Goal: Transaction & Acquisition: Book appointment/travel/reservation

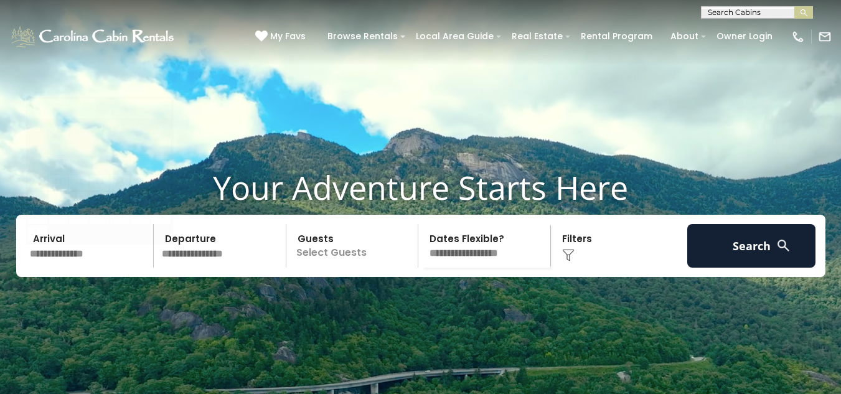
click at [77, 268] on input "text" at bounding box center [90, 246] width 129 height 44
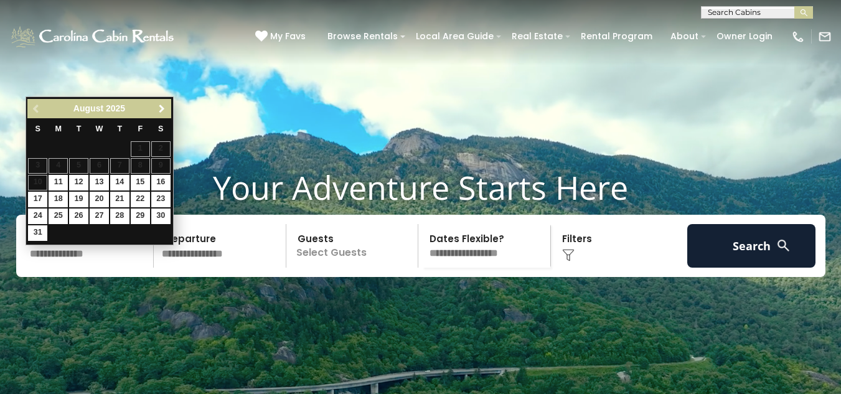
click at [164, 110] on span "Next" at bounding box center [162, 109] width 10 height 10
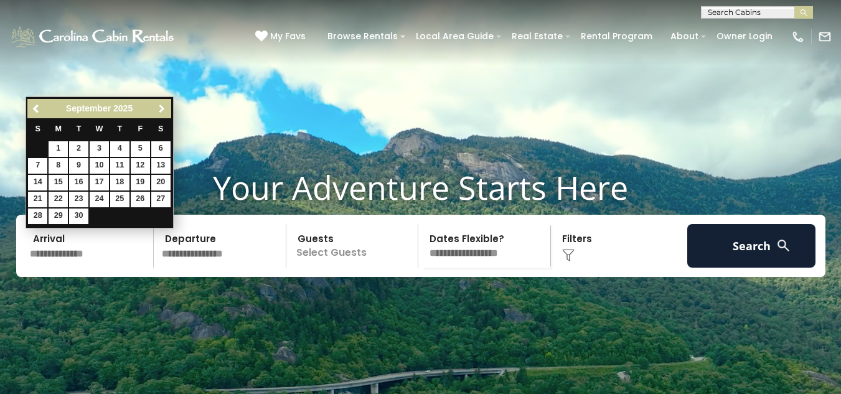
click at [164, 110] on span "Next" at bounding box center [162, 109] width 10 height 10
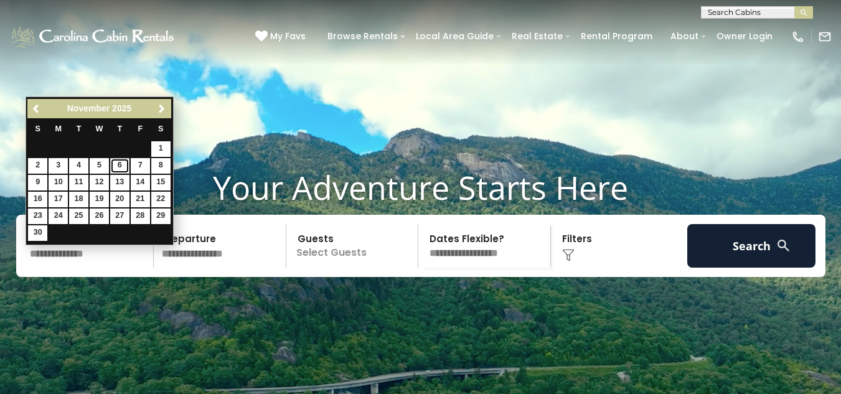
click at [122, 169] on link "6" at bounding box center [119, 166] width 19 height 16
type input "*******"
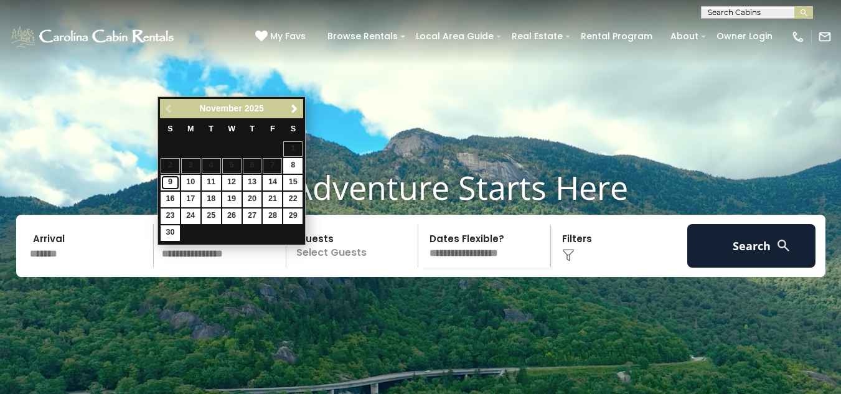
click at [171, 184] on link "9" at bounding box center [170, 183] width 19 height 16
type input "*******"
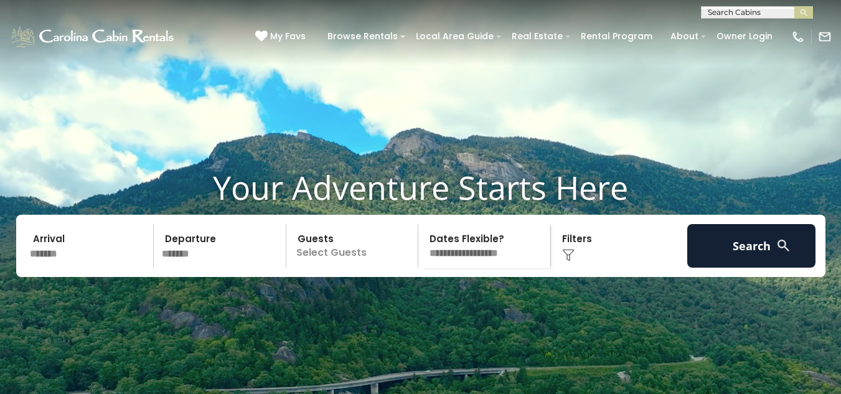
click at [361, 268] on p "Select Guests" at bounding box center [354, 246] width 128 height 44
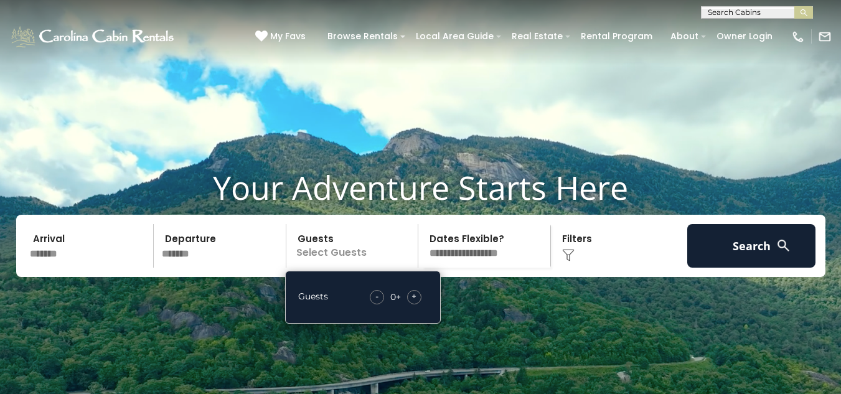
click at [411, 302] on span "+" at bounding box center [413, 296] width 5 height 12
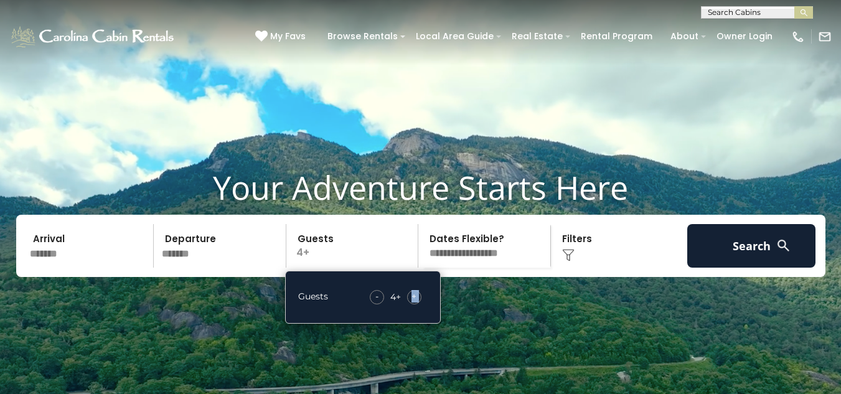
click at [411, 302] on span "+" at bounding box center [413, 296] width 5 height 12
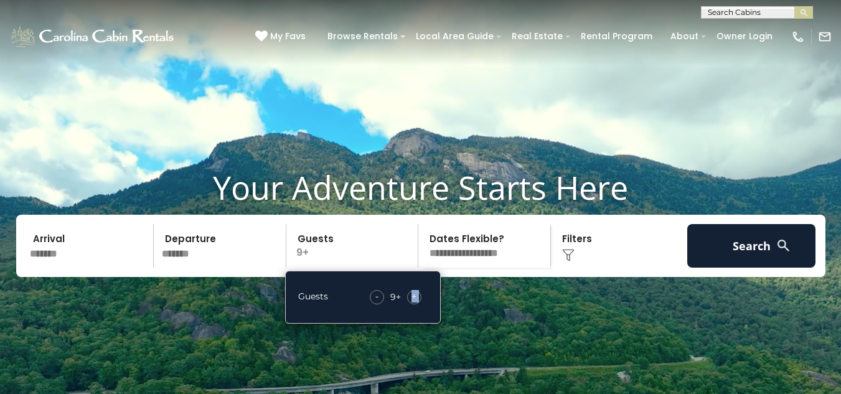
click at [411, 302] on span "+" at bounding box center [413, 296] width 5 height 12
click at [484, 268] on select "**********" at bounding box center [486, 246] width 128 height 44
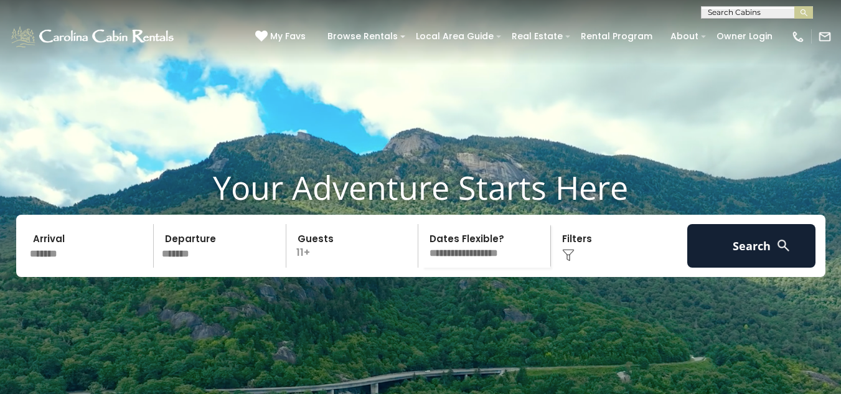
click at [602, 318] on video at bounding box center [420, 210] width 841 height 421
click at [572, 261] on img at bounding box center [568, 255] width 12 height 12
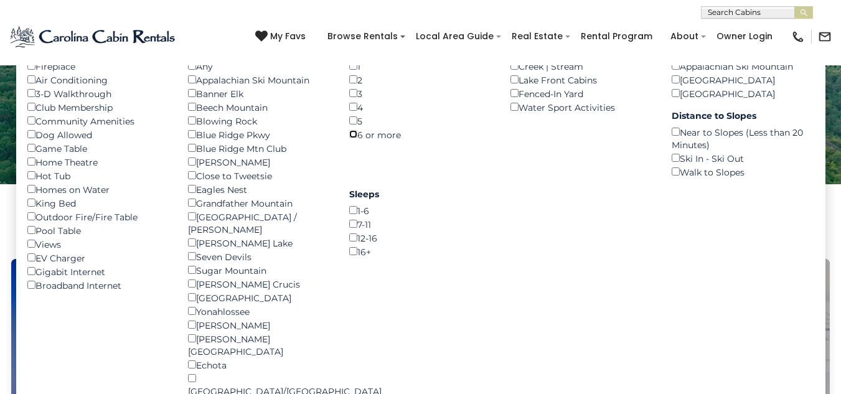
scroll to position [249, 0]
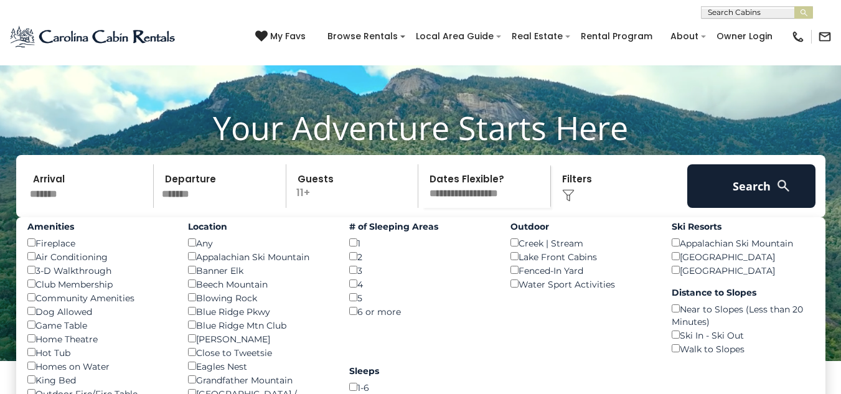
scroll to position [0, 0]
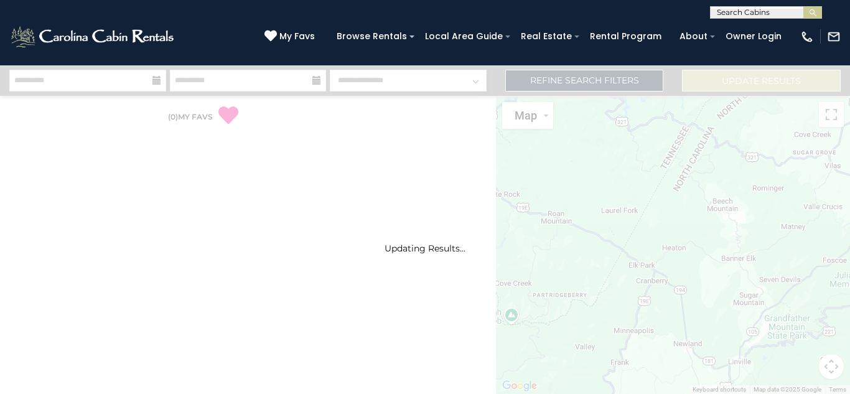
drag, startPoint x: 131, startPoint y: 11, endPoint x: 142, endPoint y: 11, distance: 11.8
click at [133, 11] on div "**********" at bounding box center [425, 9] width 850 height 19
click at [449, 333] on div "Updating Results..." at bounding box center [425, 229] width 850 height 329
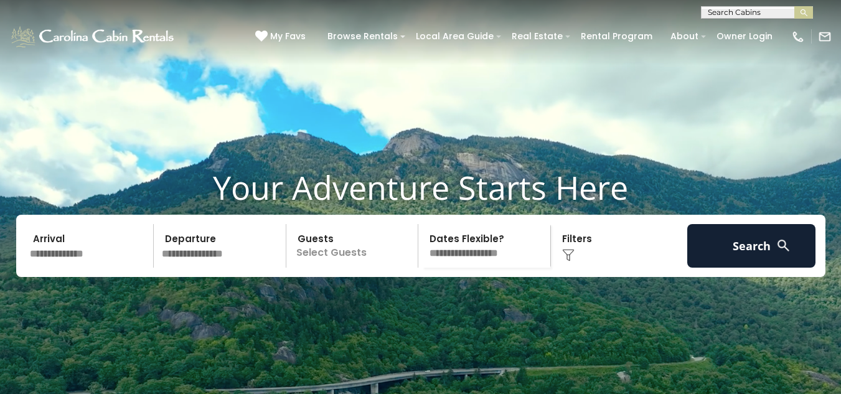
click at [83, 268] on input "text" at bounding box center [90, 246] width 129 height 44
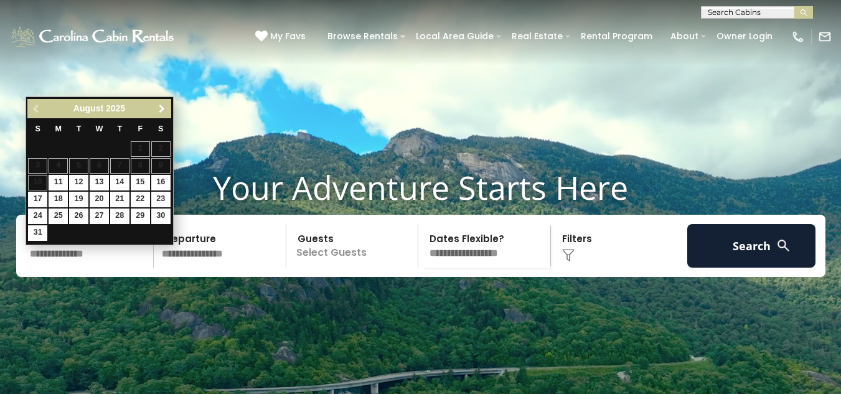
click at [164, 110] on span "Next" at bounding box center [162, 109] width 10 height 10
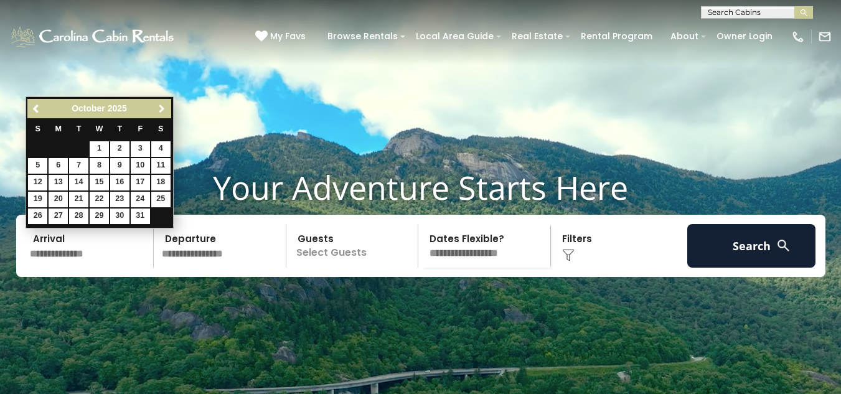
click at [164, 110] on span "Next" at bounding box center [162, 109] width 10 height 10
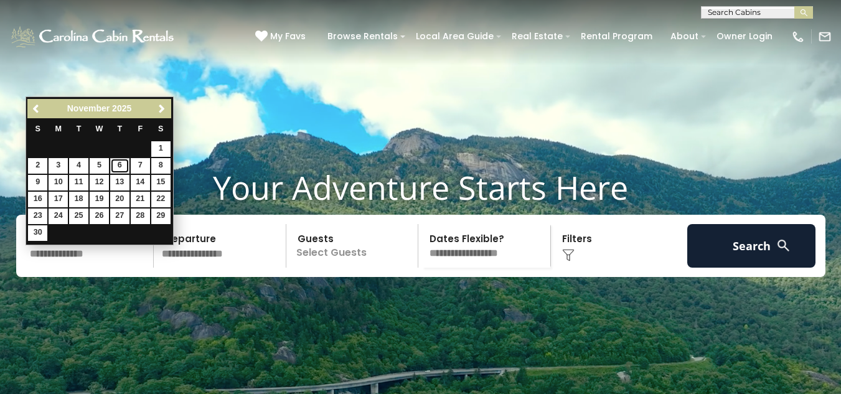
click at [116, 162] on link "6" at bounding box center [119, 166] width 19 height 16
type input "*******"
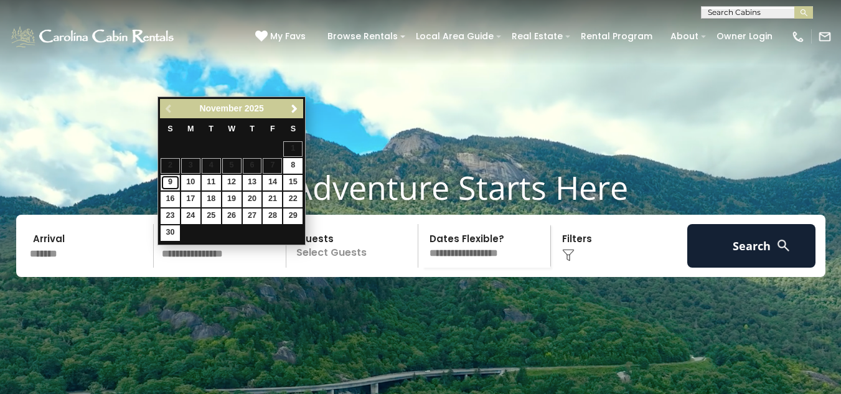
click at [167, 177] on link "9" at bounding box center [170, 183] width 19 height 16
type input "*******"
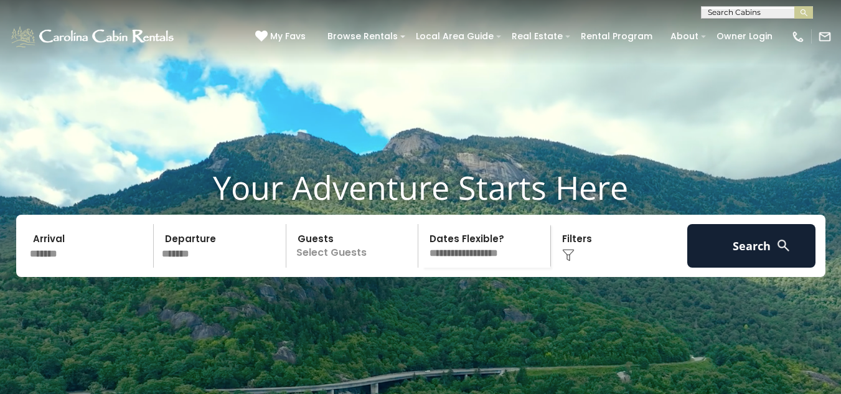
click at [378, 268] on p "Select Guests" at bounding box center [354, 246] width 128 height 44
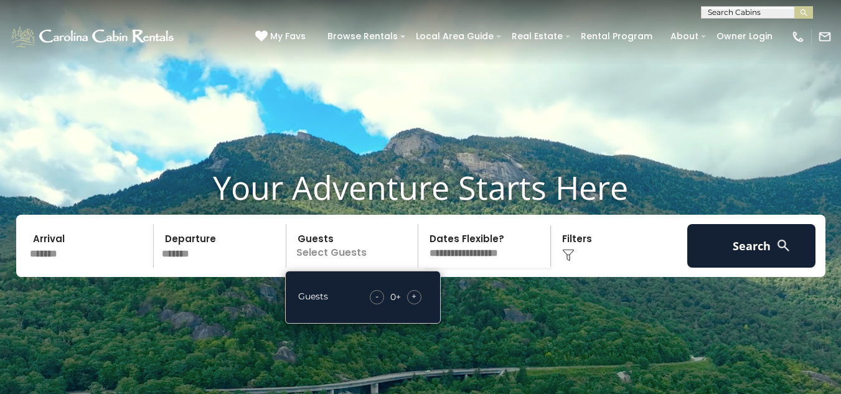
click at [416, 302] on span "+" at bounding box center [413, 296] width 5 height 12
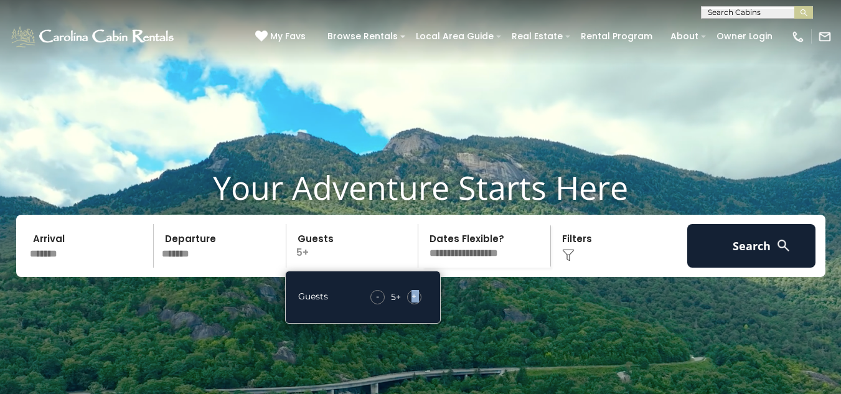
click at [416, 302] on span "+" at bounding box center [413, 296] width 5 height 12
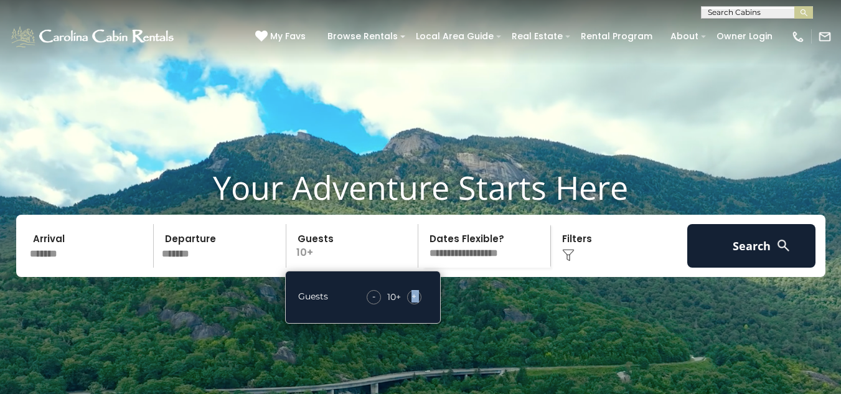
click at [416, 302] on span "+" at bounding box center [413, 296] width 5 height 12
click at [566, 261] on img at bounding box center [568, 255] width 12 height 12
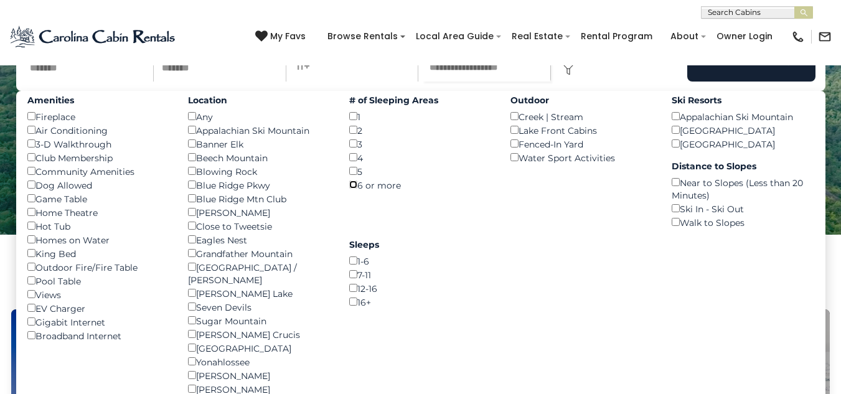
scroll to position [187, 0]
click at [767, 81] on button "Search" at bounding box center [751, 59] width 129 height 44
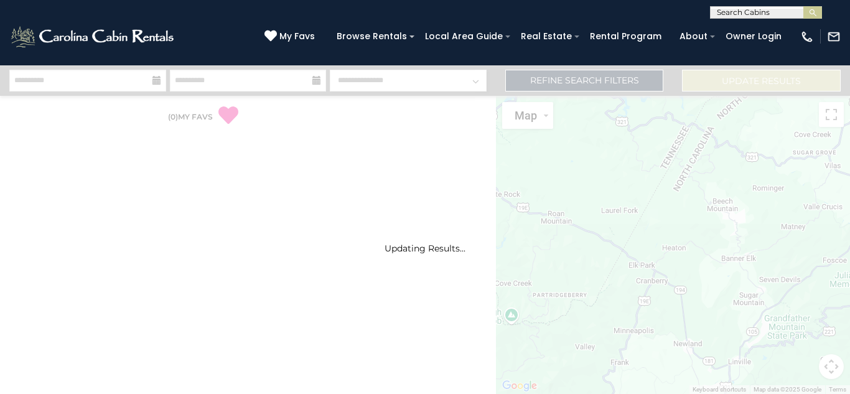
click at [203, 276] on div "Updating Results..." at bounding box center [425, 229] width 850 height 329
drag, startPoint x: 203, startPoint y: 276, endPoint x: 177, endPoint y: 173, distance: 106.1
click at [203, 274] on div "Updating Results..." at bounding box center [425, 229] width 850 height 329
click at [230, 18] on div "**********" at bounding box center [425, 9] width 850 height 19
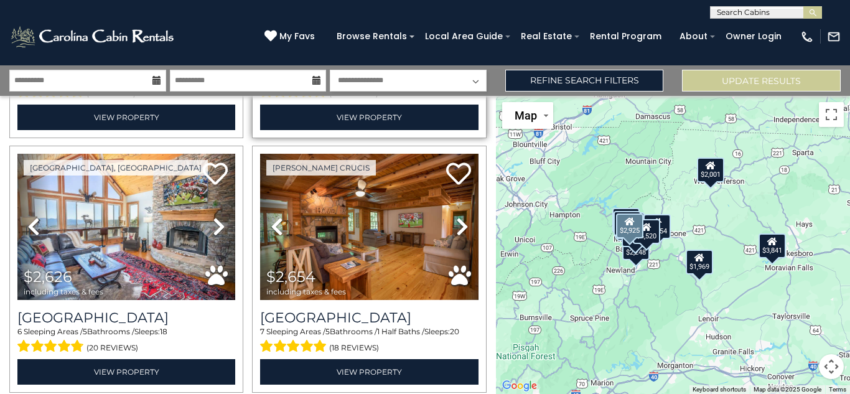
scroll to position [249, 0]
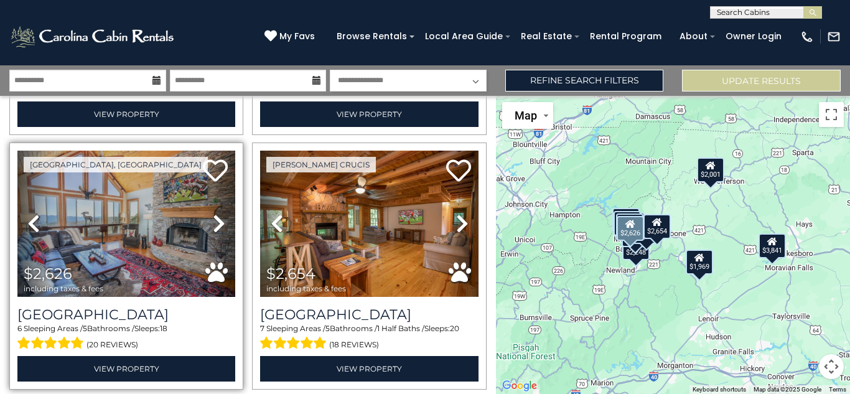
click at [220, 228] on icon at bounding box center [219, 223] width 12 height 20
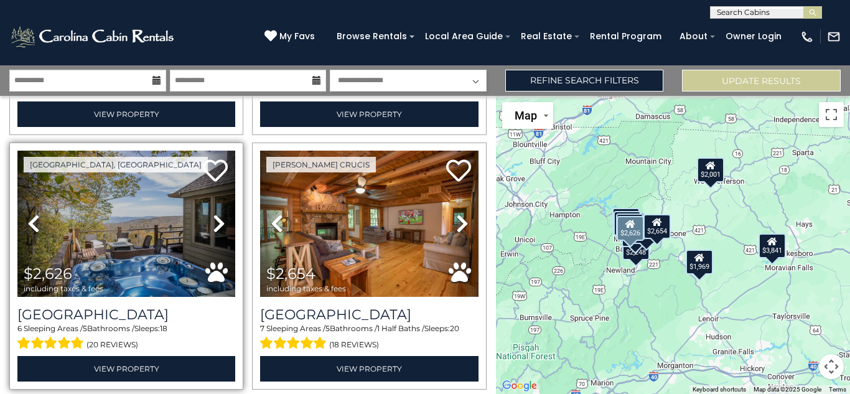
click at [219, 221] on icon at bounding box center [219, 223] width 12 height 20
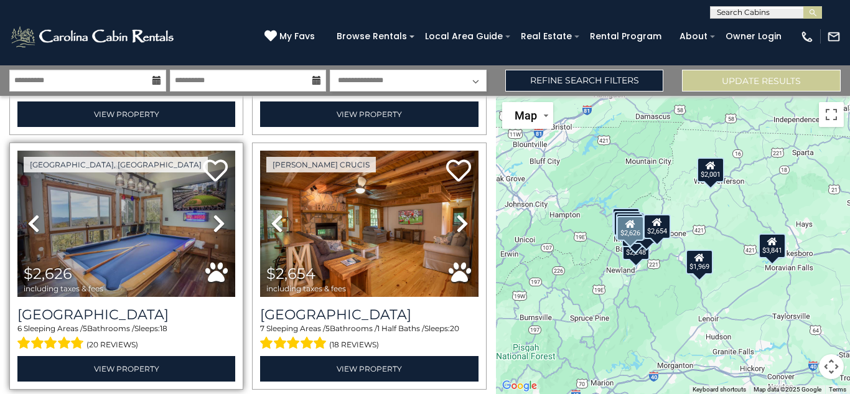
click at [219, 221] on icon at bounding box center [219, 223] width 12 height 20
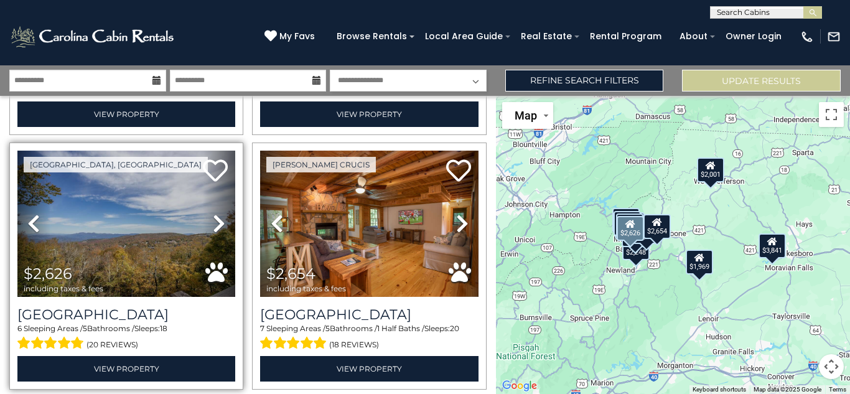
click at [219, 221] on icon at bounding box center [219, 223] width 12 height 20
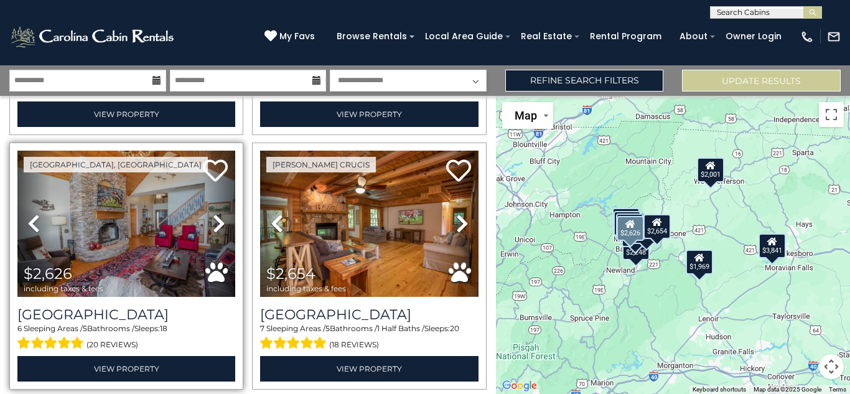
click at [219, 221] on icon at bounding box center [219, 223] width 12 height 20
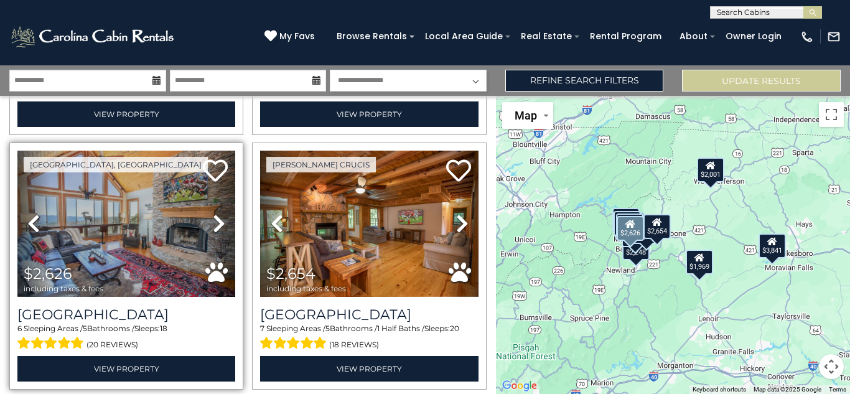
click at [219, 221] on icon at bounding box center [219, 223] width 12 height 20
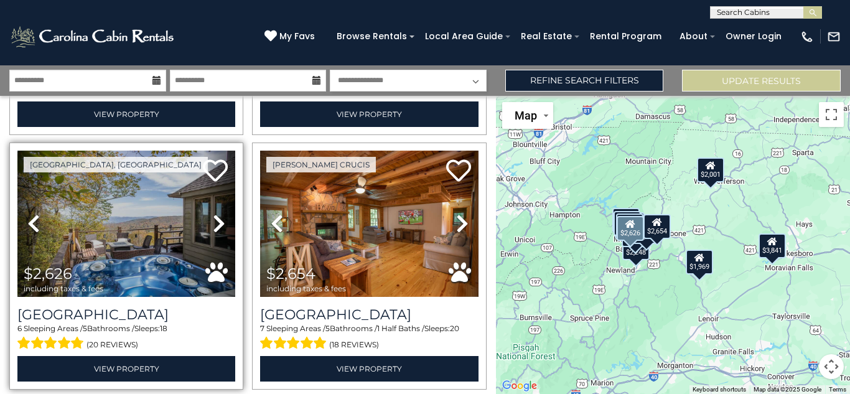
click at [219, 221] on icon at bounding box center [219, 223] width 12 height 20
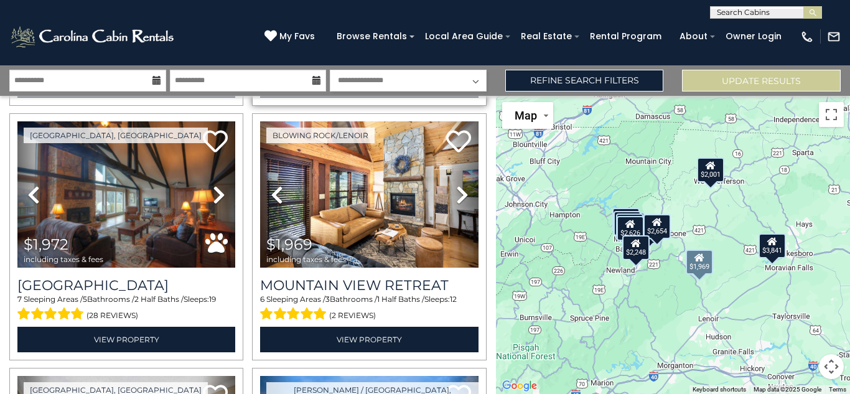
scroll to position [809, 0]
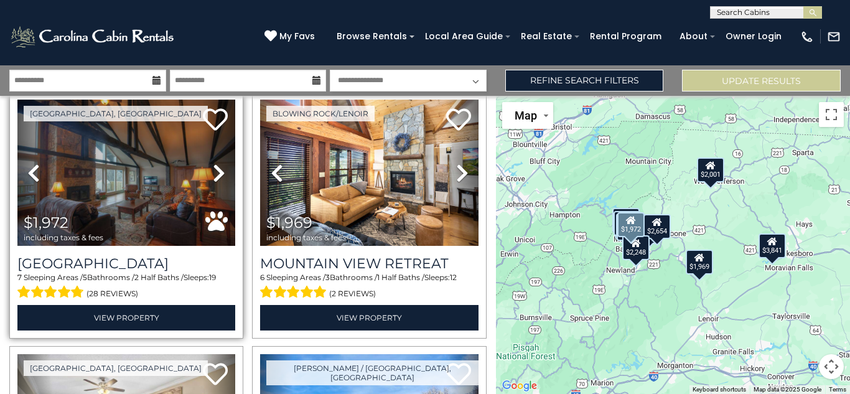
click at [213, 172] on icon at bounding box center [219, 173] width 12 height 20
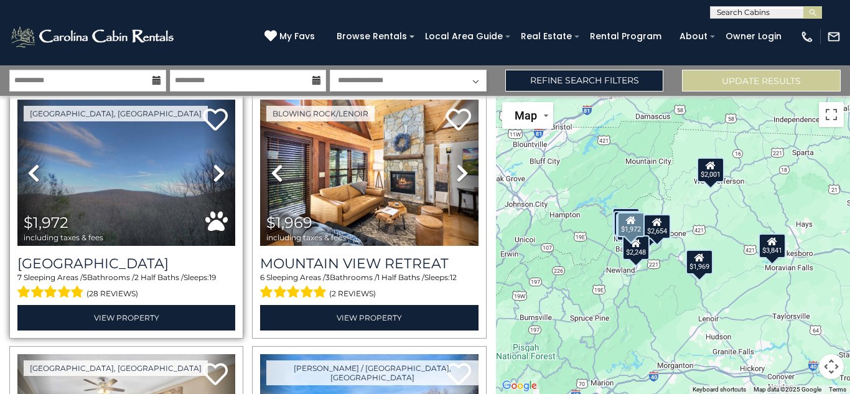
click at [213, 172] on icon at bounding box center [219, 173] width 12 height 20
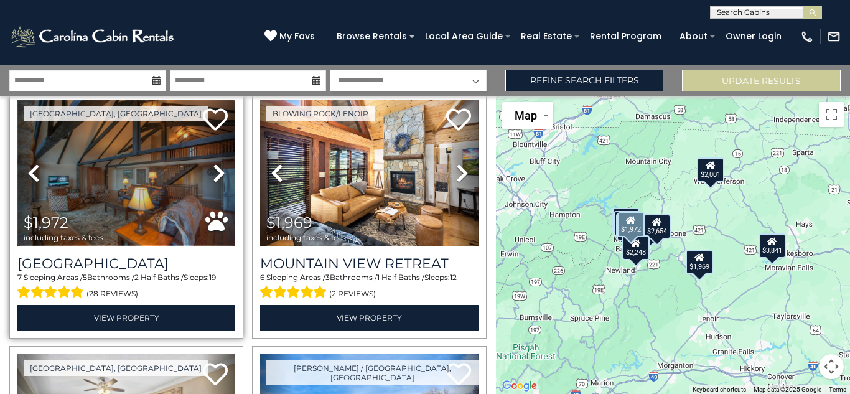
click at [137, 199] on img at bounding box center [126, 173] width 218 height 146
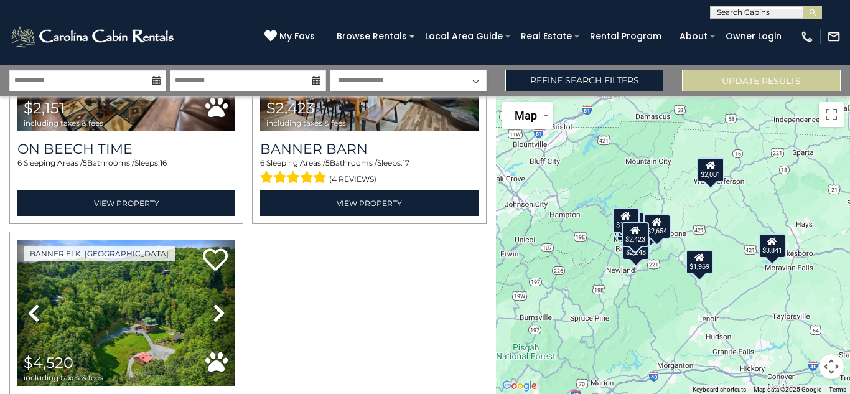
scroll to position [1493, 0]
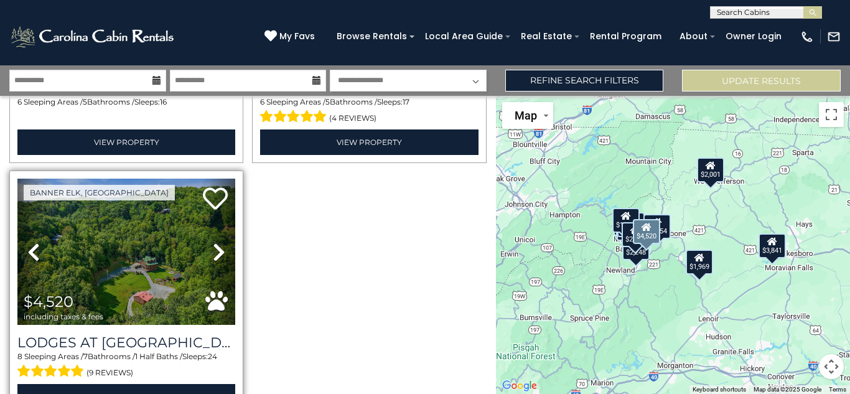
click at [206, 238] on link "Next" at bounding box center [219, 252] width 33 height 146
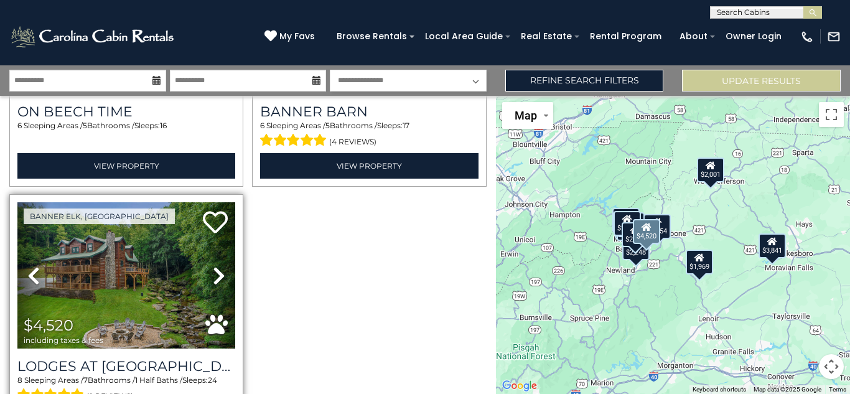
scroll to position [1491, 0]
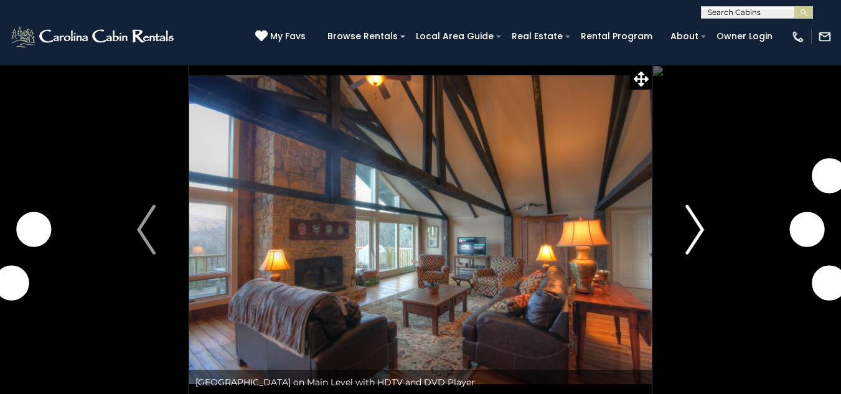
click at [705, 222] on button "Next" at bounding box center [694, 230] width 86 height 330
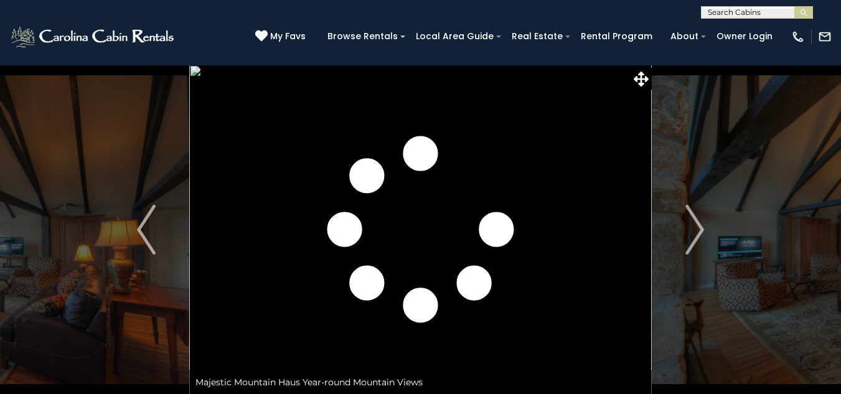
click at [145, 235] on img "Previous" at bounding box center [146, 230] width 19 height 50
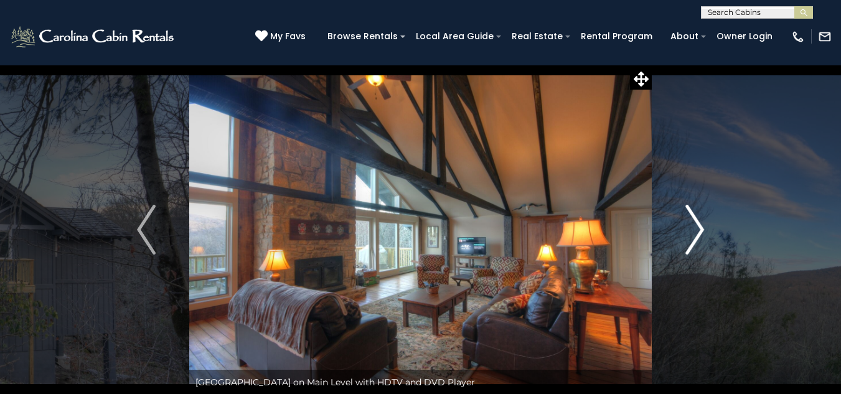
click at [693, 237] on img "Next" at bounding box center [694, 230] width 19 height 50
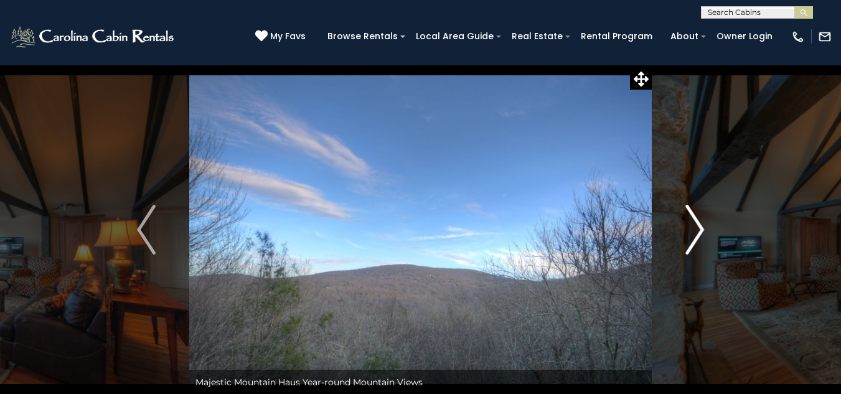
click at [693, 236] on img "Next" at bounding box center [694, 230] width 19 height 50
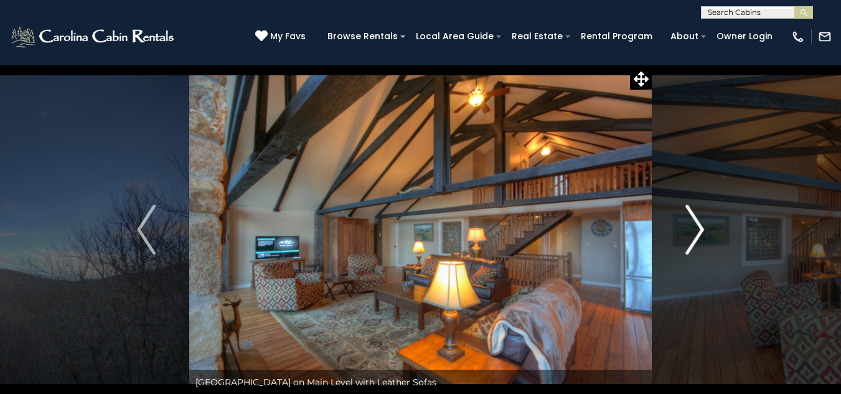
click at [693, 236] on img "Next" at bounding box center [694, 230] width 19 height 50
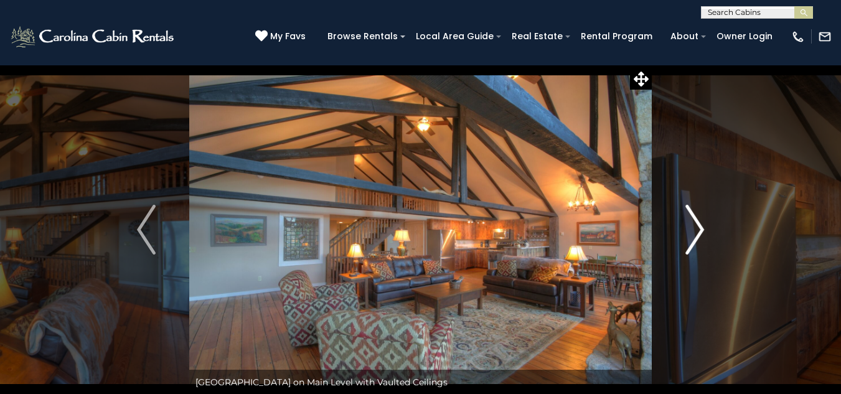
click at [693, 236] on img "Next" at bounding box center [694, 230] width 19 height 50
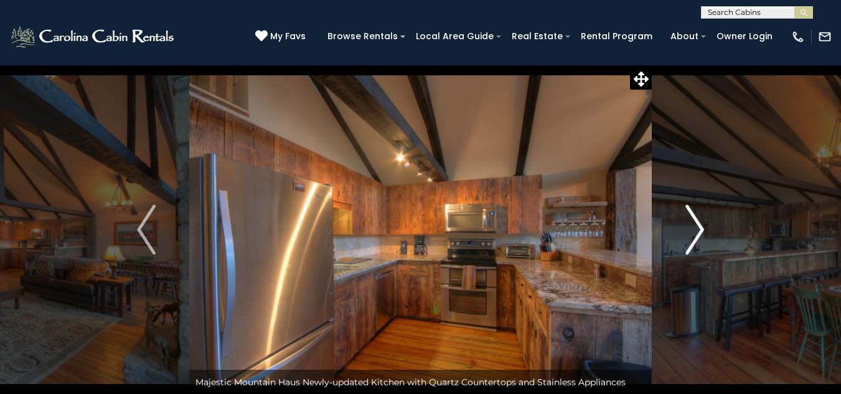
click at [693, 236] on img "Next" at bounding box center [694, 230] width 19 height 50
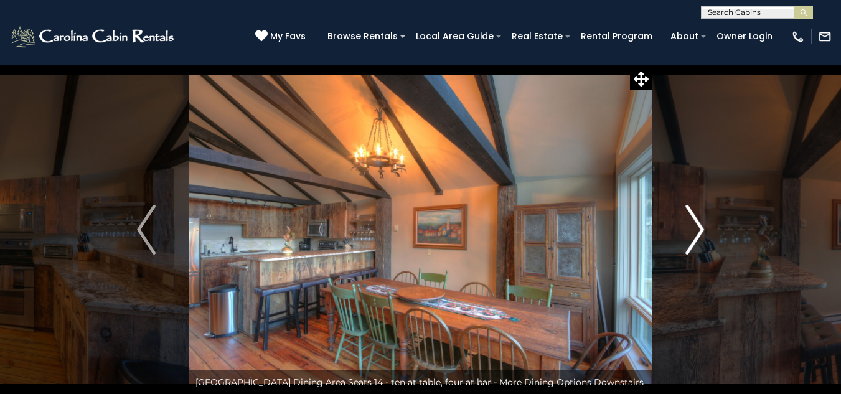
click at [692, 233] on img "Next" at bounding box center [694, 230] width 19 height 50
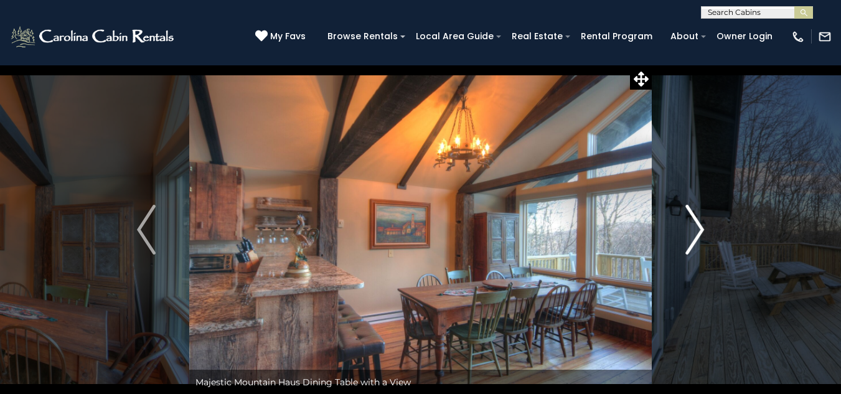
click at [692, 233] on img "Next" at bounding box center [694, 230] width 19 height 50
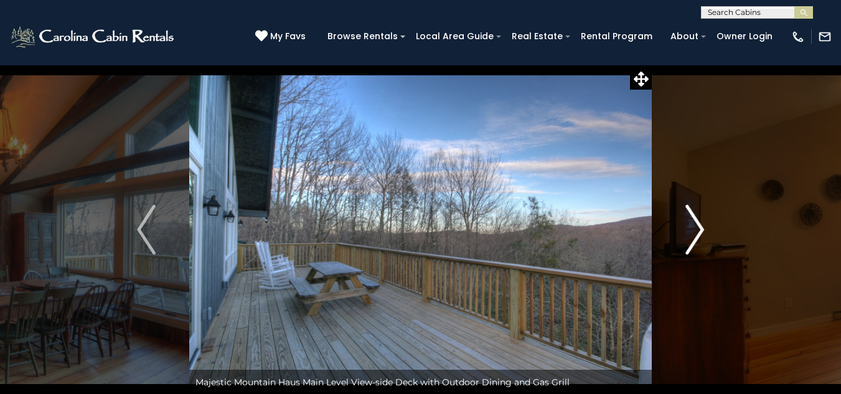
click at [692, 233] on img "Next" at bounding box center [694, 230] width 19 height 50
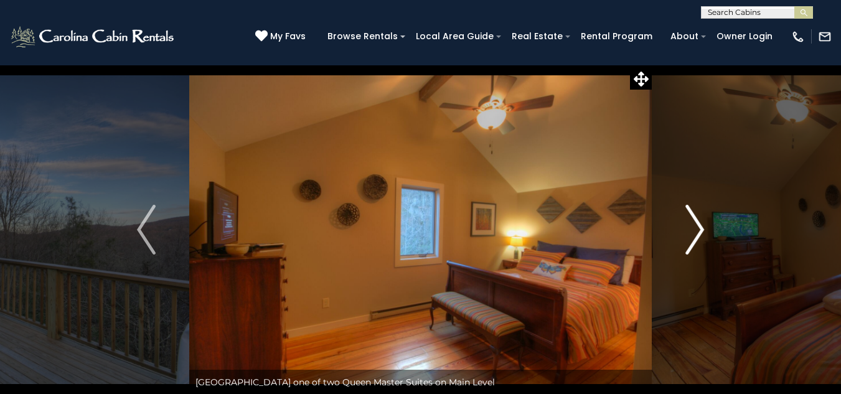
click at [692, 233] on img "Next" at bounding box center [694, 230] width 19 height 50
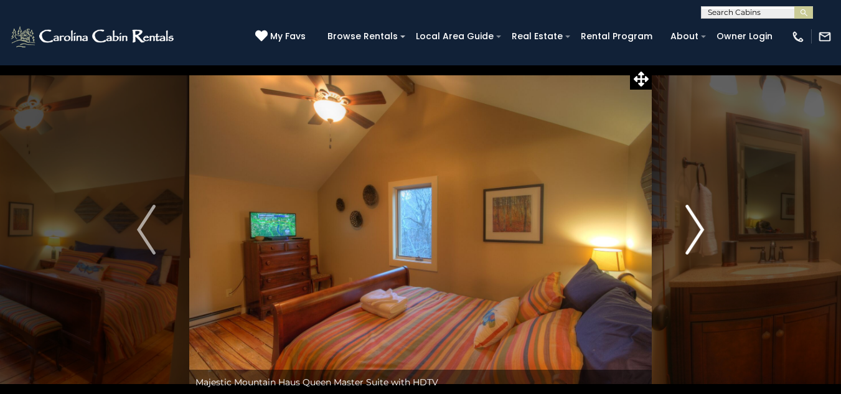
click at [692, 233] on img "Next" at bounding box center [694, 230] width 19 height 50
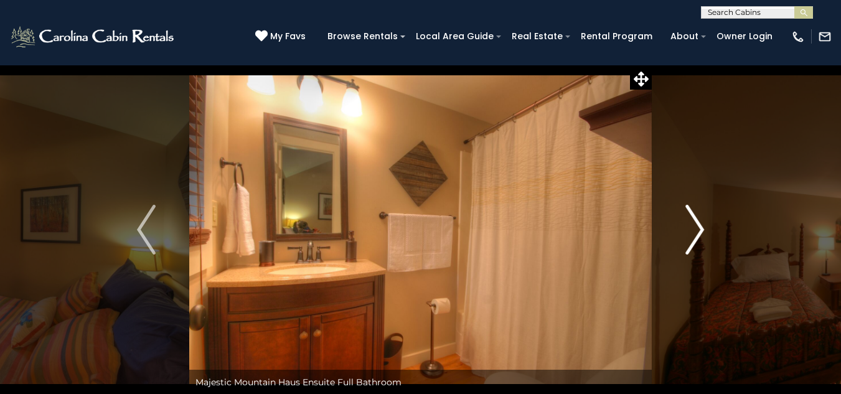
click at [692, 233] on img "Next" at bounding box center [694, 230] width 19 height 50
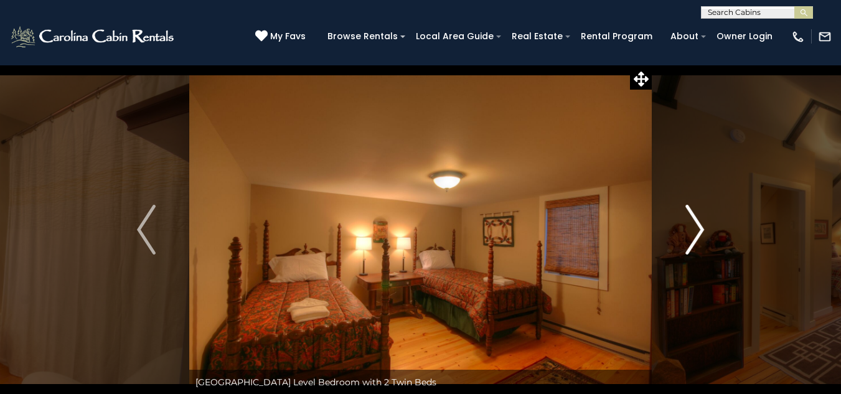
click at [692, 233] on img "Next" at bounding box center [694, 230] width 19 height 50
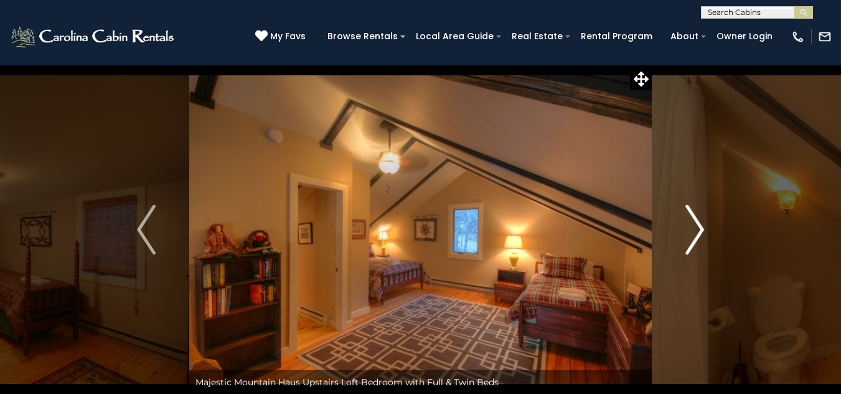
click at [692, 233] on img "Next" at bounding box center [694, 230] width 19 height 50
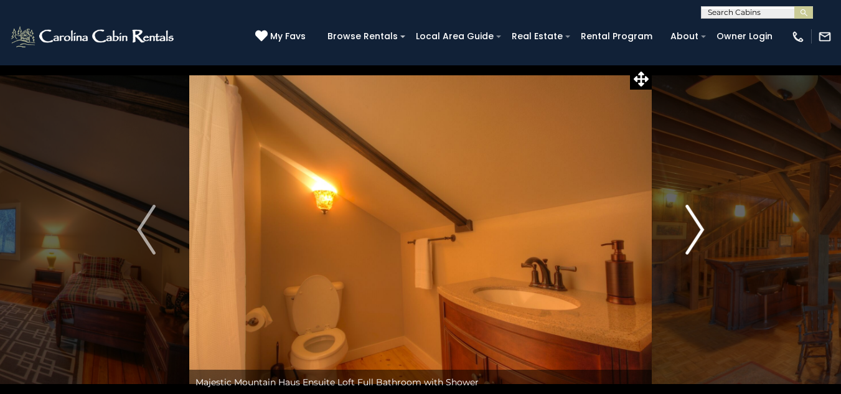
click at [692, 233] on img "Next" at bounding box center [694, 230] width 19 height 50
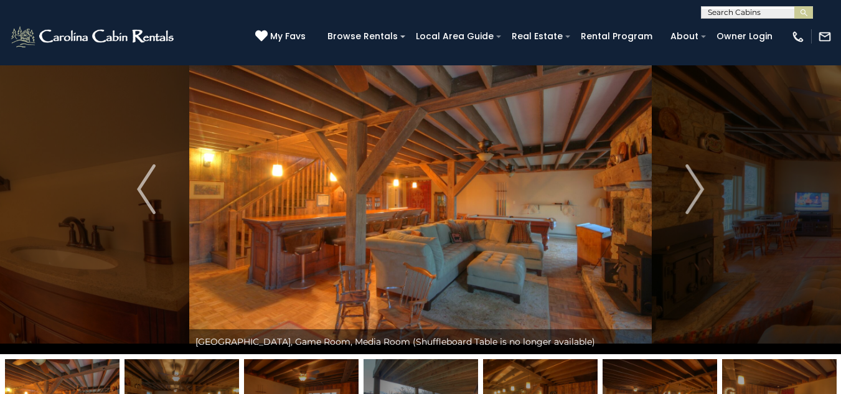
scroll to position [62, 0]
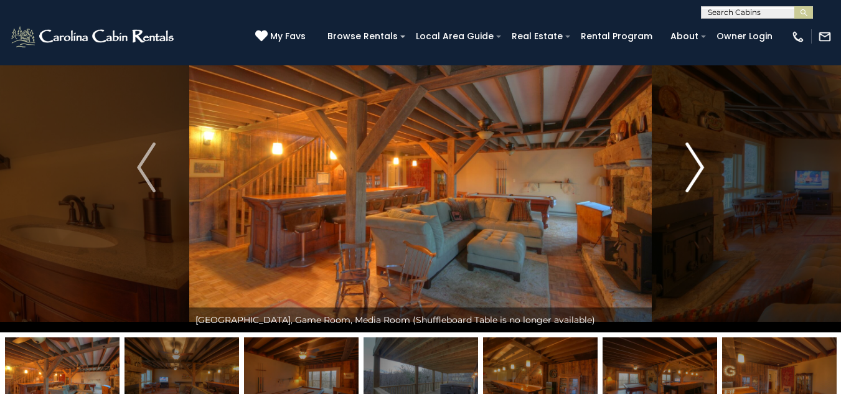
click at [695, 180] on img "Next" at bounding box center [694, 167] width 19 height 50
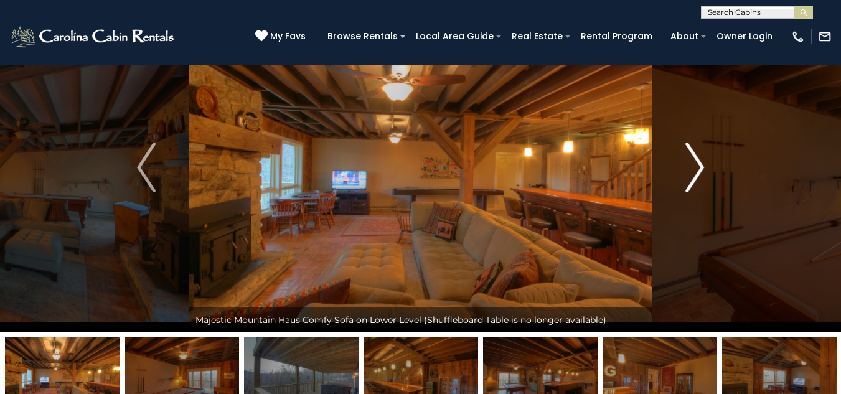
click at [693, 179] on img "Next" at bounding box center [694, 167] width 19 height 50
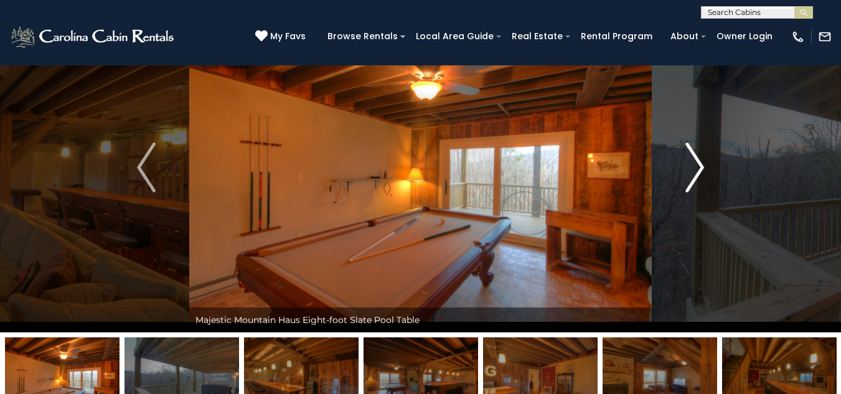
click at [693, 179] on img "Next" at bounding box center [694, 167] width 19 height 50
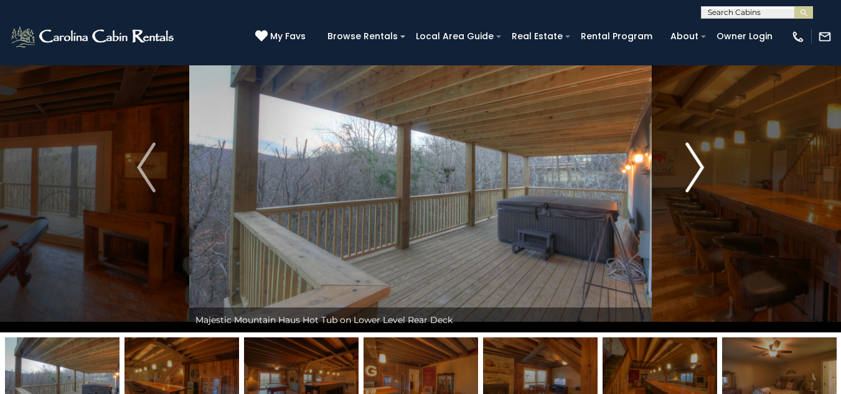
click at [693, 179] on img "Next" at bounding box center [694, 167] width 19 height 50
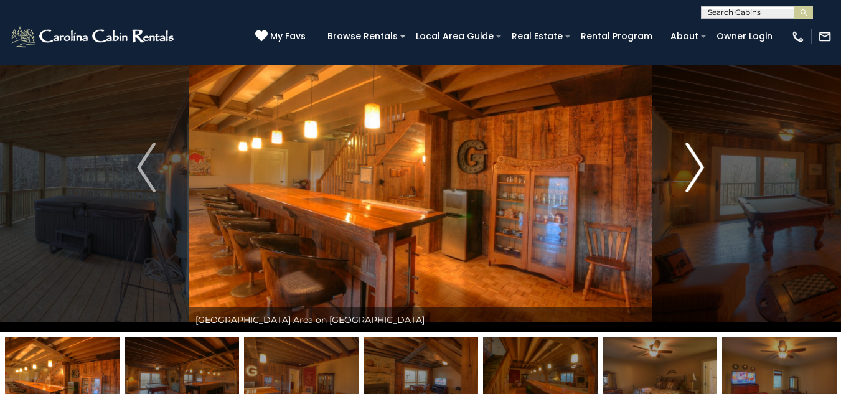
click at [701, 177] on img "Next" at bounding box center [694, 167] width 19 height 50
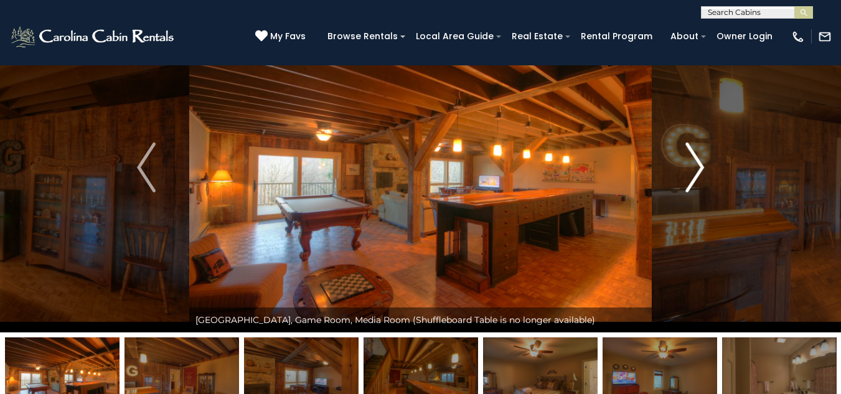
click at [701, 177] on img "Next" at bounding box center [694, 167] width 19 height 50
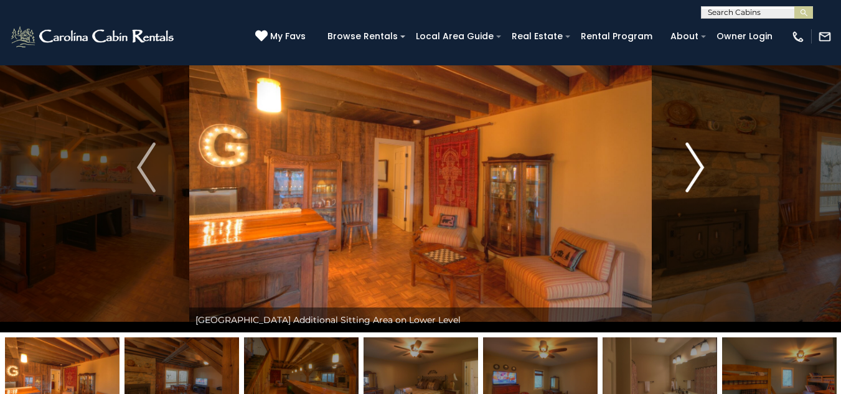
click at [701, 177] on img "Next" at bounding box center [694, 167] width 19 height 50
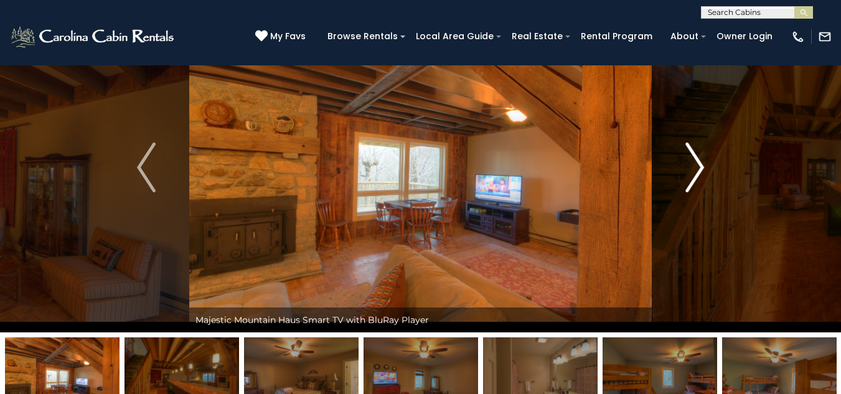
click at [701, 177] on img "Next" at bounding box center [694, 167] width 19 height 50
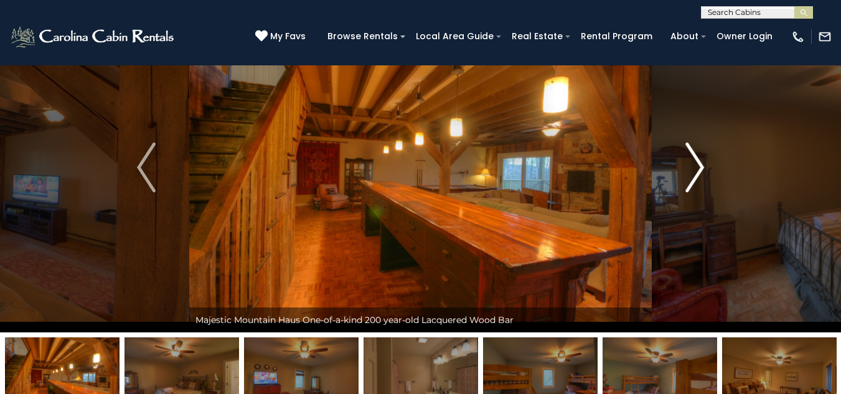
click at [703, 176] on img "Next" at bounding box center [694, 167] width 19 height 50
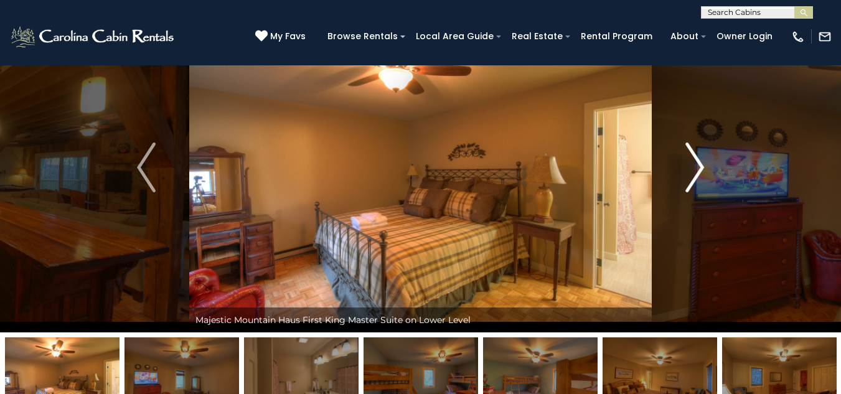
click at [697, 164] on img "Next" at bounding box center [694, 167] width 19 height 50
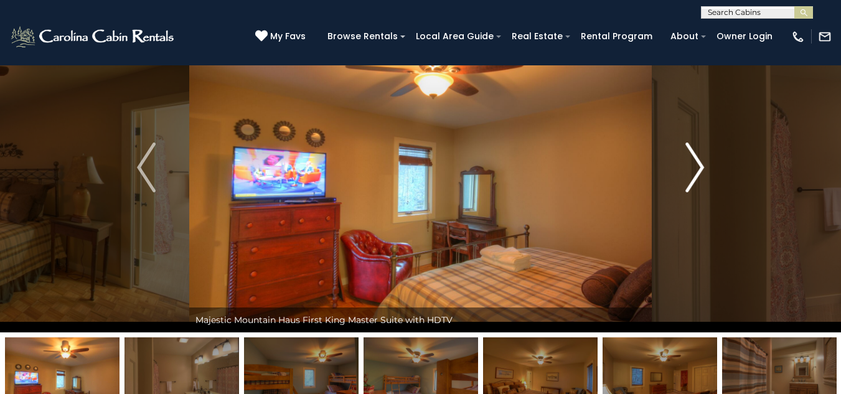
click at [696, 164] on img "Next" at bounding box center [694, 167] width 19 height 50
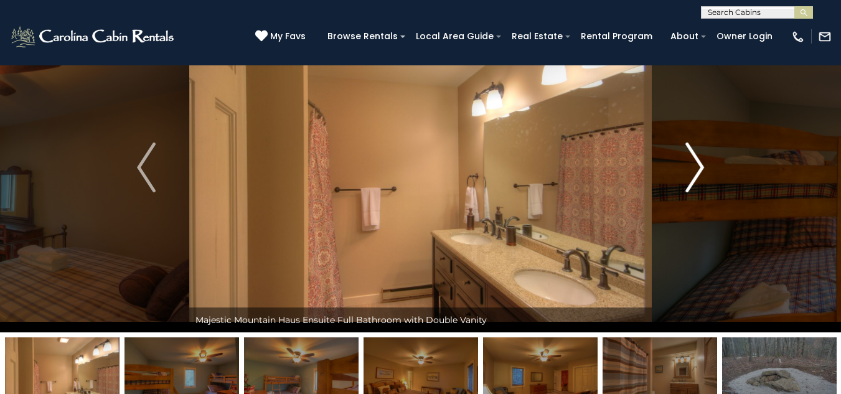
click at [696, 164] on img "Next" at bounding box center [694, 167] width 19 height 50
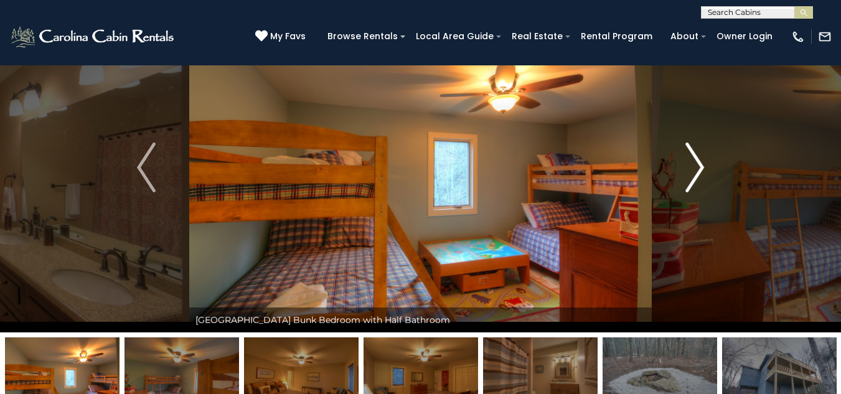
click at [696, 164] on img "Next" at bounding box center [694, 167] width 19 height 50
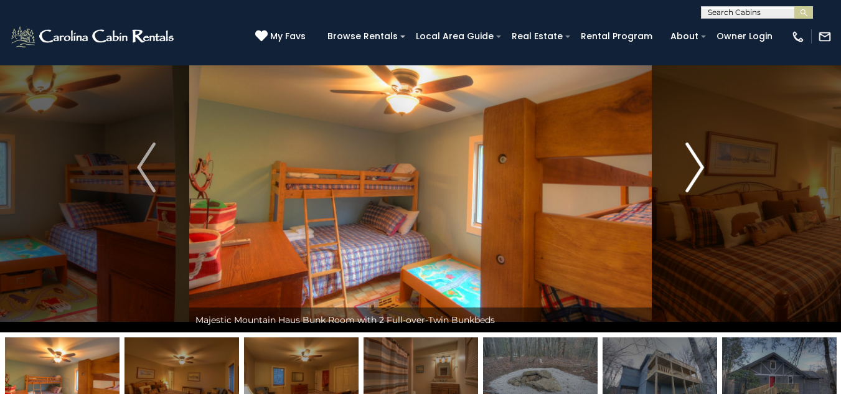
click at [696, 164] on img "Next" at bounding box center [694, 167] width 19 height 50
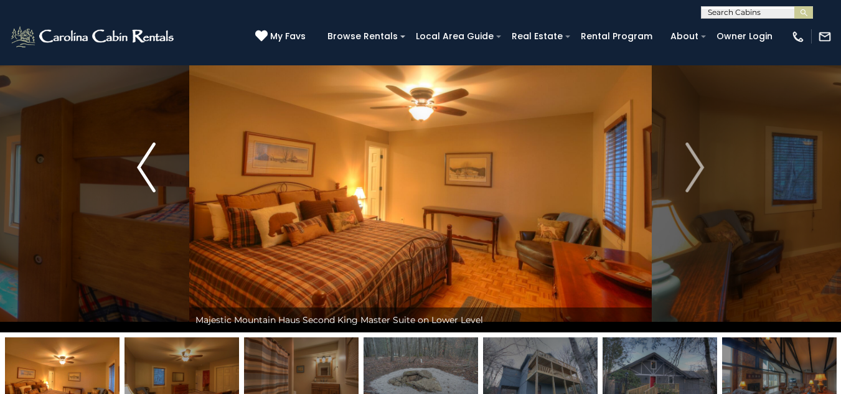
click at [147, 183] on img "Previous" at bounding box center [146, 167] width 19 height 50
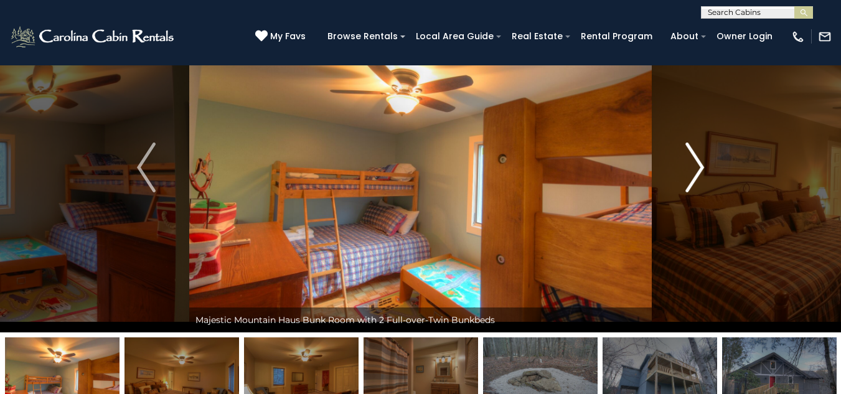
click at [697, 174] on img "Next" at bounding box center [694, 167] width 19 height 50
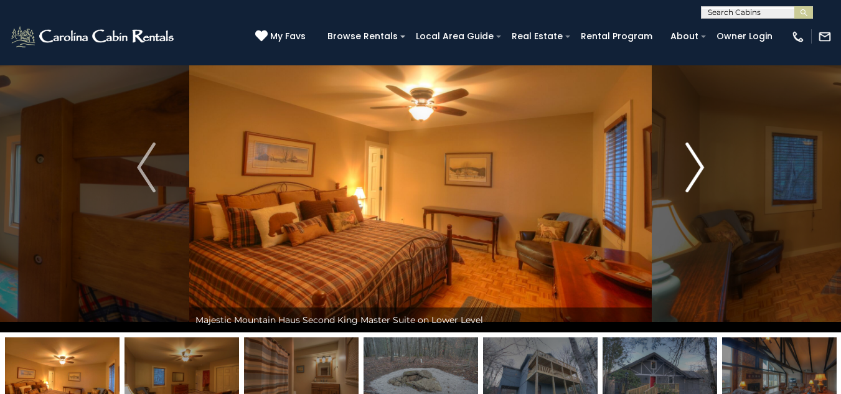
click at [697, 174] on img "Next" at bounding box center [694, 167] width 19 height 50
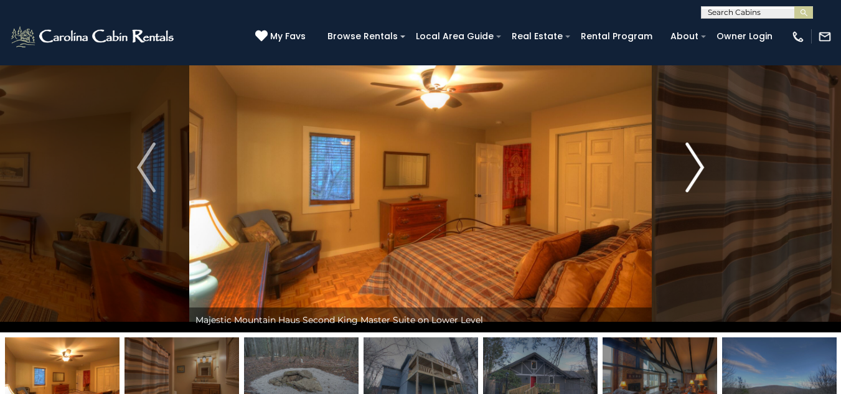
click at [697, 174] on img "Next" at bounding box center [694, 167] width 19 height 50
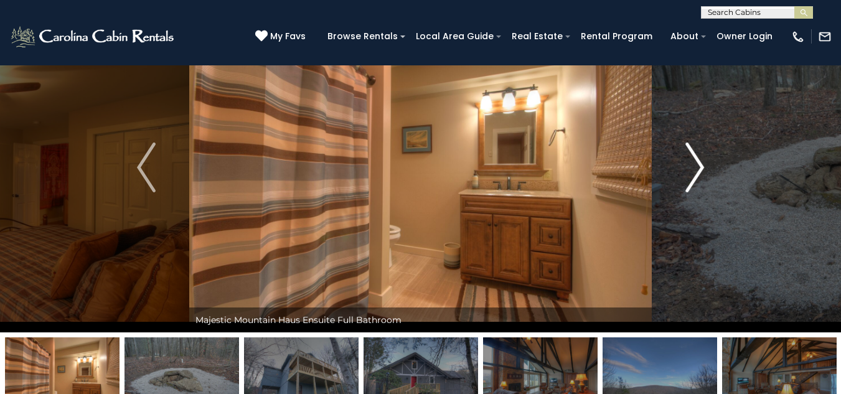
click at [697, 174] on img "Next" at bounding box center [694, 167] width 19 height 50
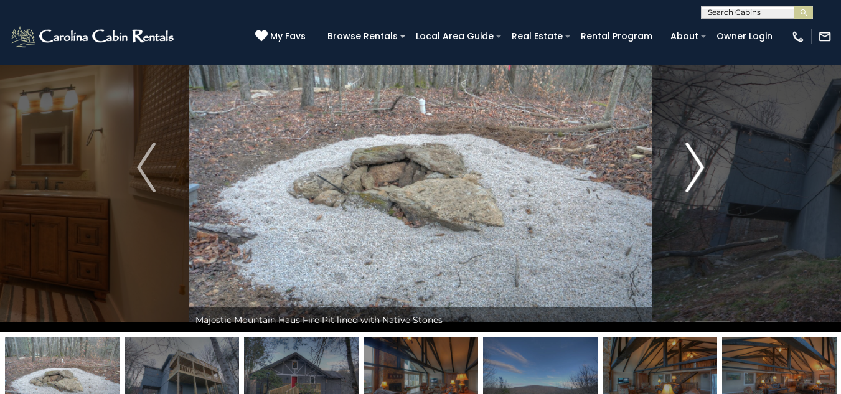
click at [699, 174] on img "Next" at bounding box center [694, 167] width 19 height 50
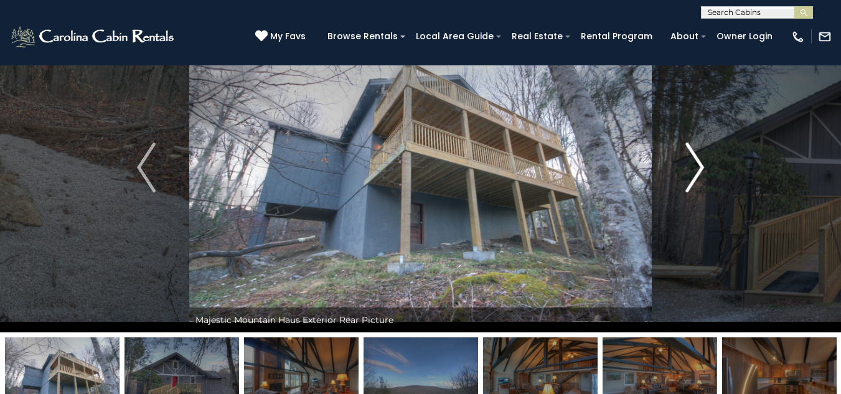
click at [699, 174] on img "Next" at bounding box center [694, 167] width 19 height 50
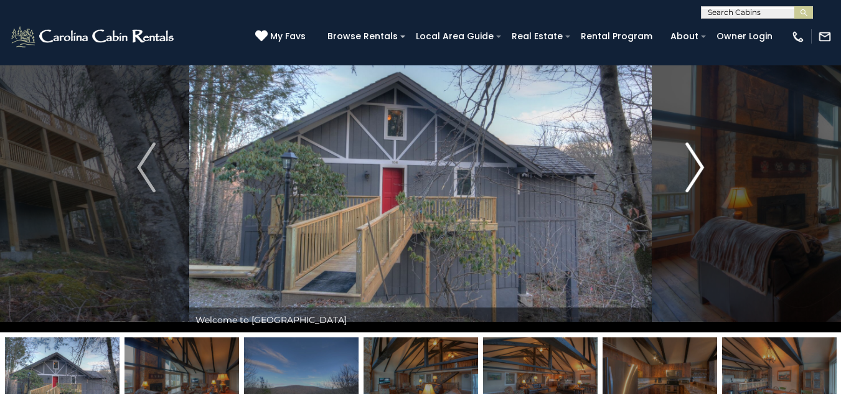
click at [700, 174] on img "Next" at bounding box center [694, 167] width 19 height 50
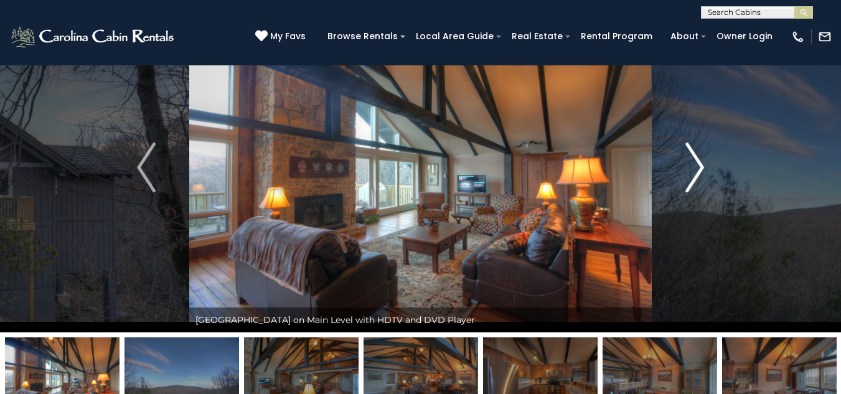
click at [695, 177] on img "Next" at bounding box center [694, 167] width 19 height 50
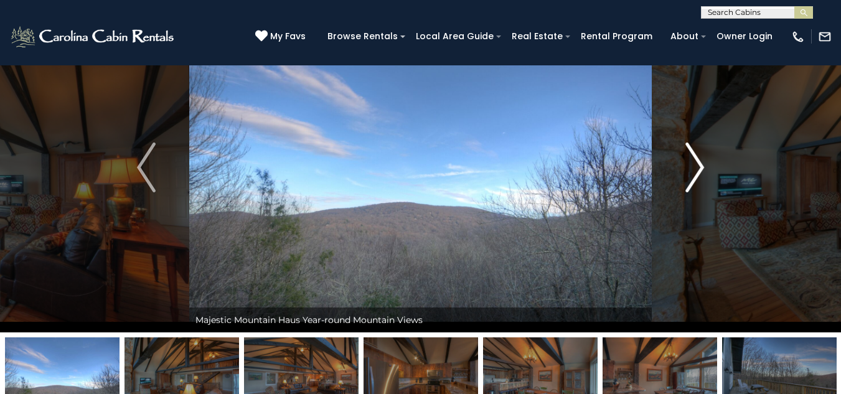
click at [695, 177] on img "Next" at bounding box center [694, 167] width 19 height 50
